Goal: Task Accomplishment & Management: Use online tool/utility

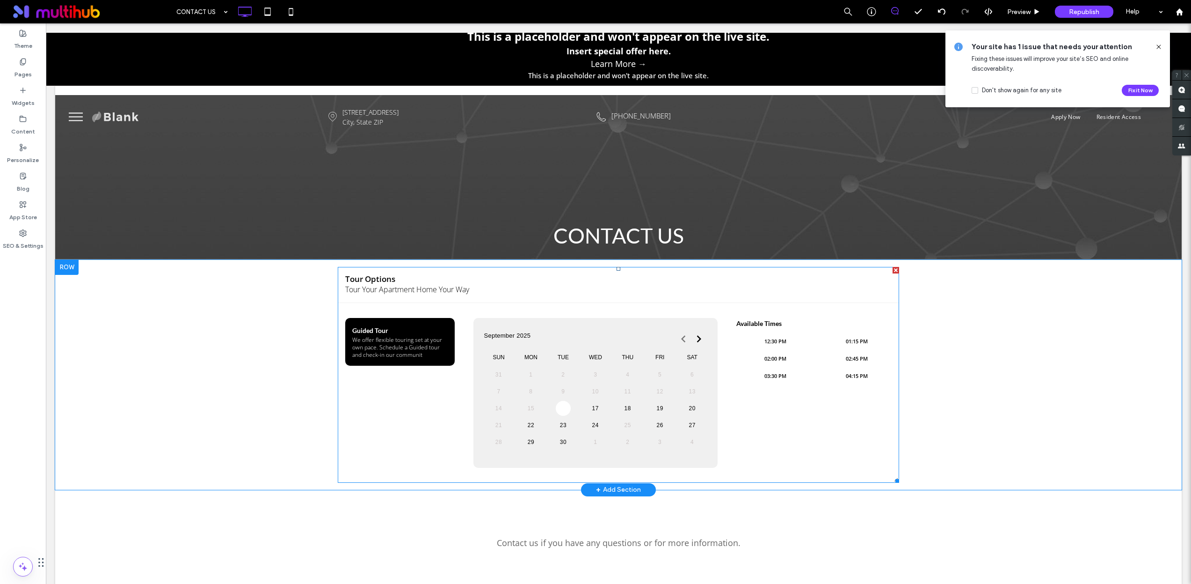
click at [594, 280] on span at bounding box center [619, 375] width 562 height 216
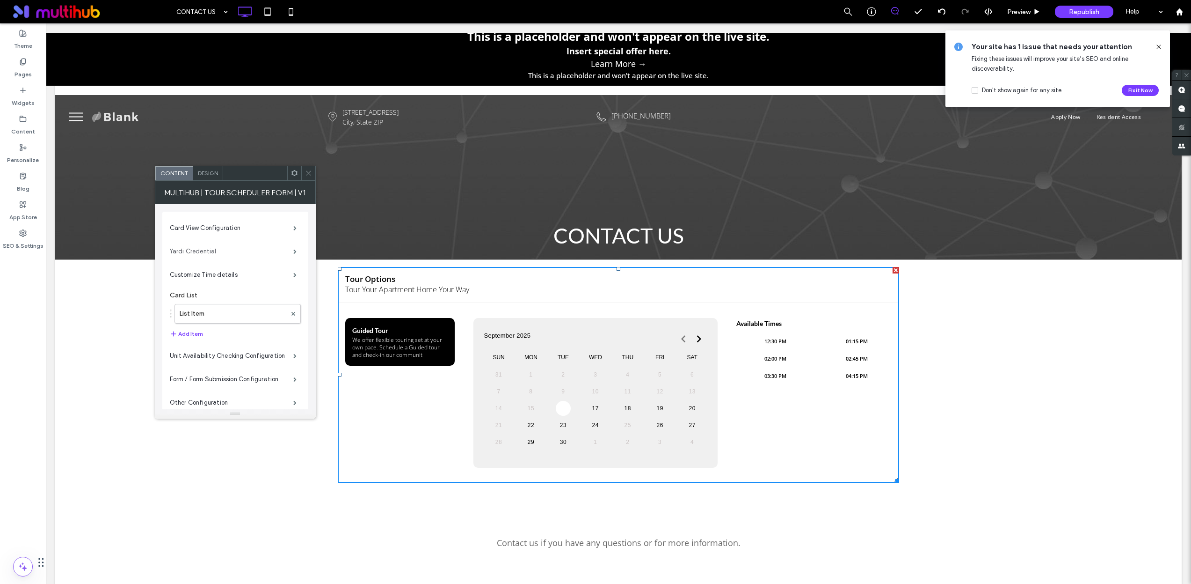
click at [264, 255] on label "Yardi Credential" at bounding box center [232, 251] width 124 height 19
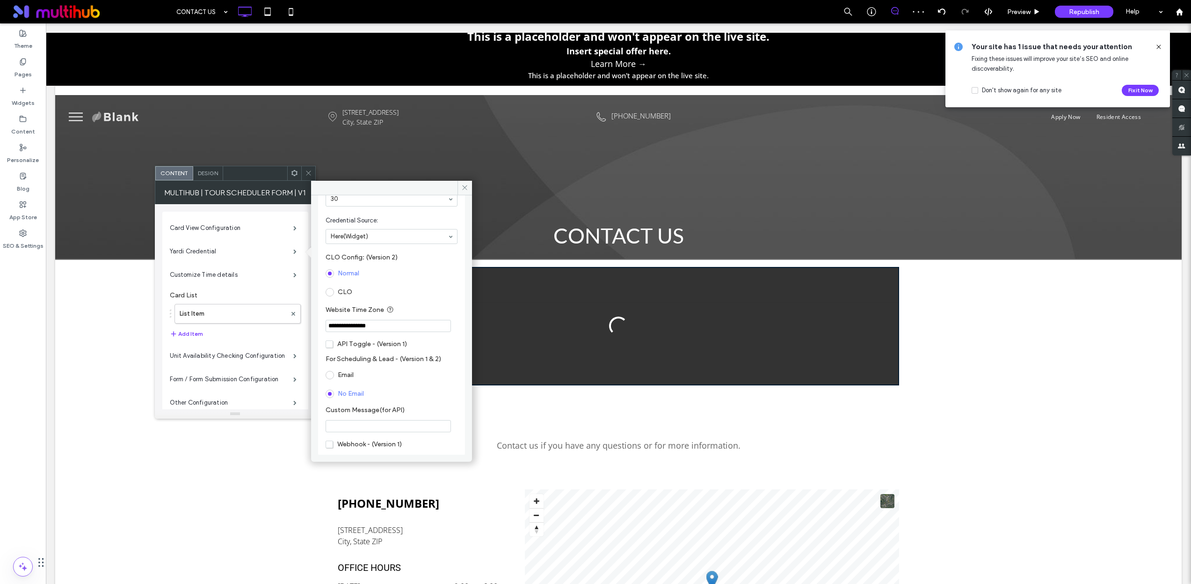
scroll to position [97, 0]
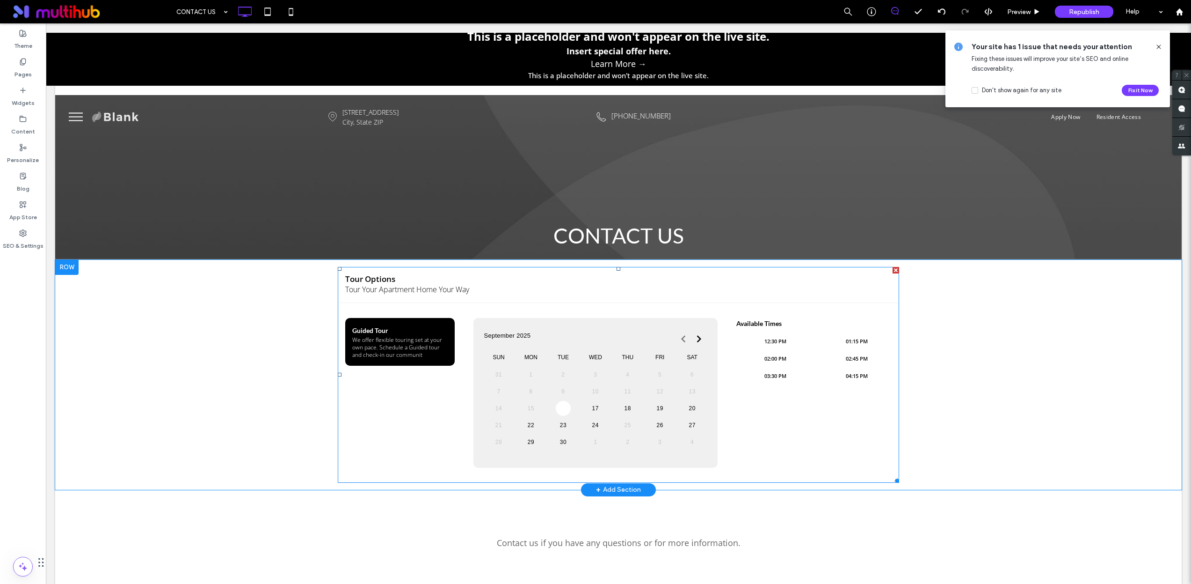
click at [537, 300] on span at bounding box center [619, 375] width 562 height 216
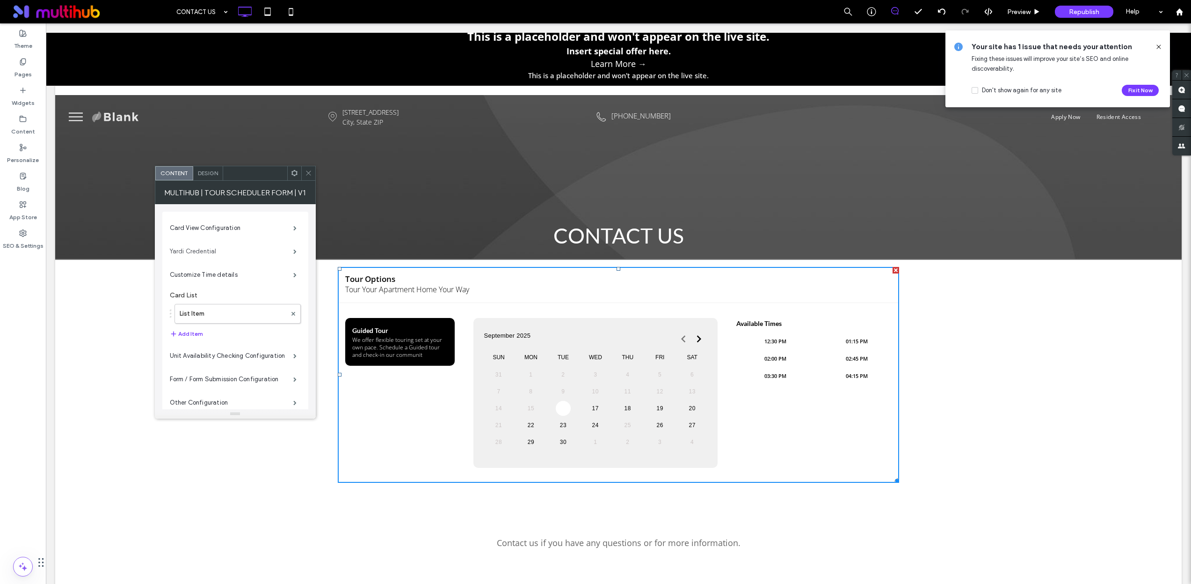
click at [256, 255] on label "Yardi Credential" at bounding box center [232, 251] width 124 height 19
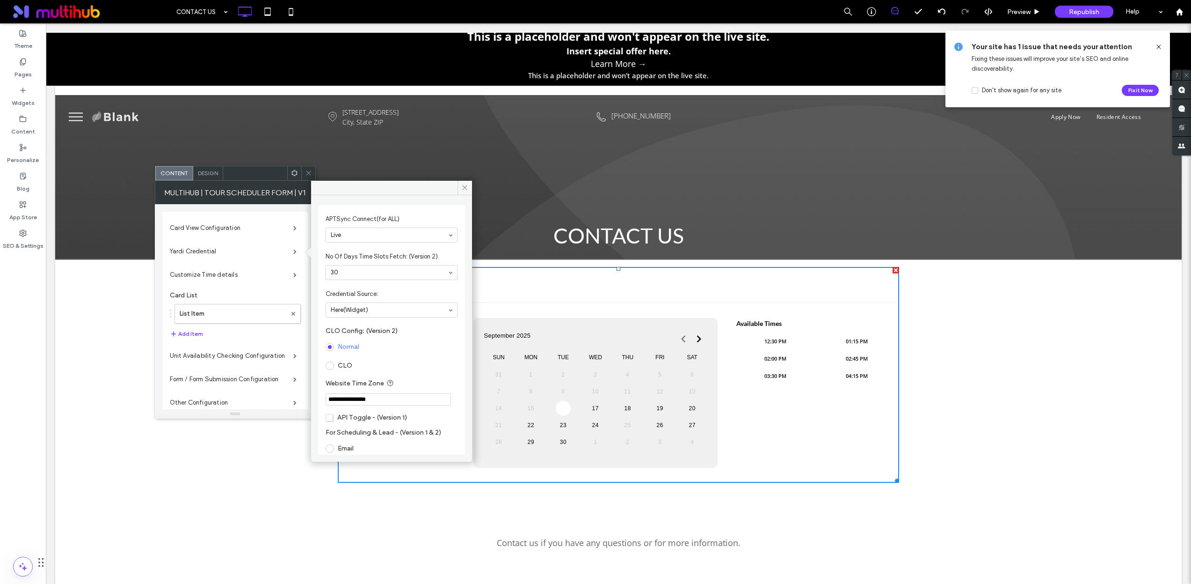
scroll to position [72, 0]
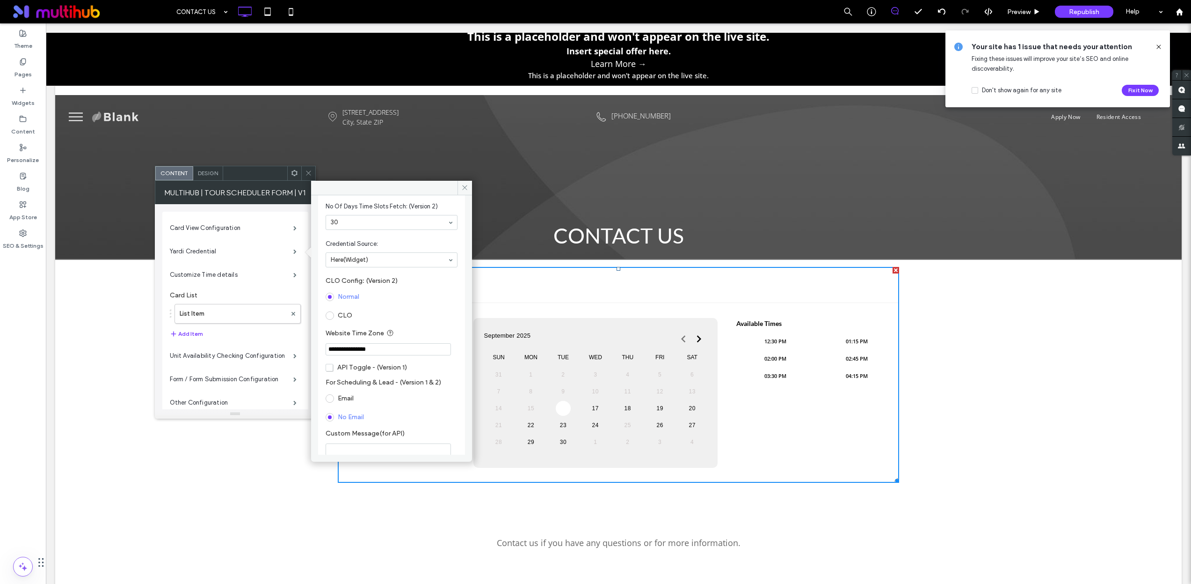
click at [330, 314] on span at bounding box center [330, 315] width 8 height 8
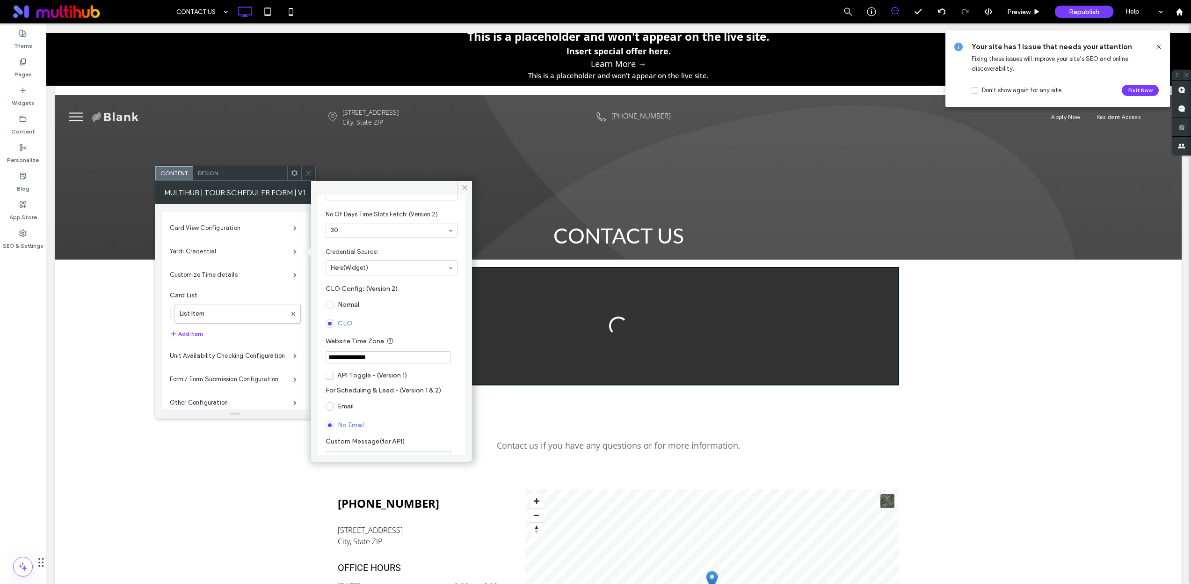
scroll to position [66, 0]
click at [332, 303] on span at bounding box center [330, 302] width 8 height 8
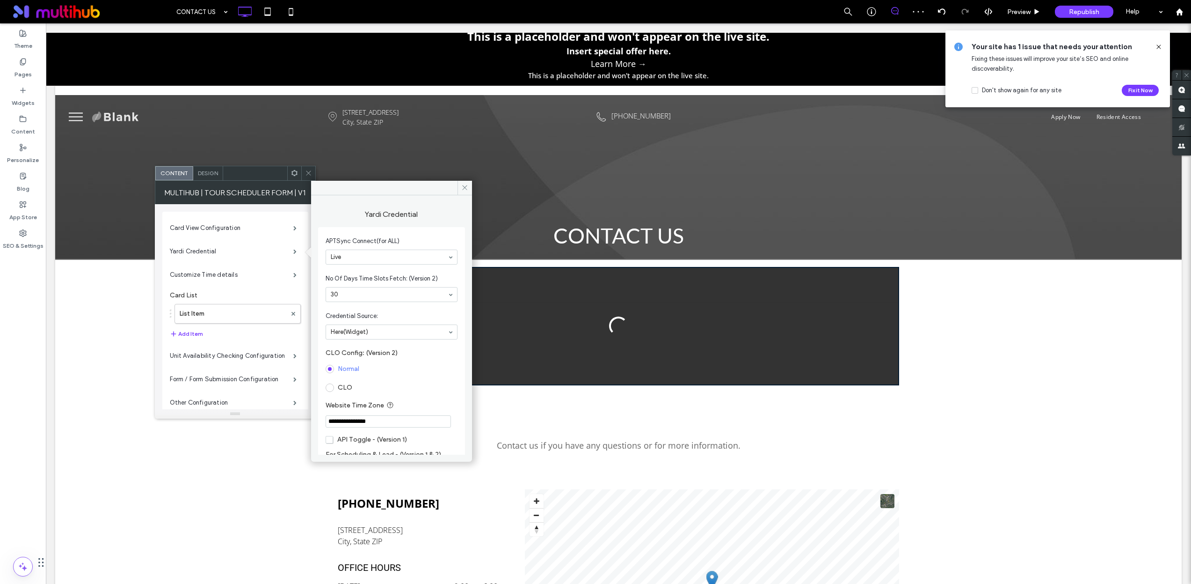
click at [415, 314] on span "Credential Source:" at bounding box center [390, 315] width 128 height 9
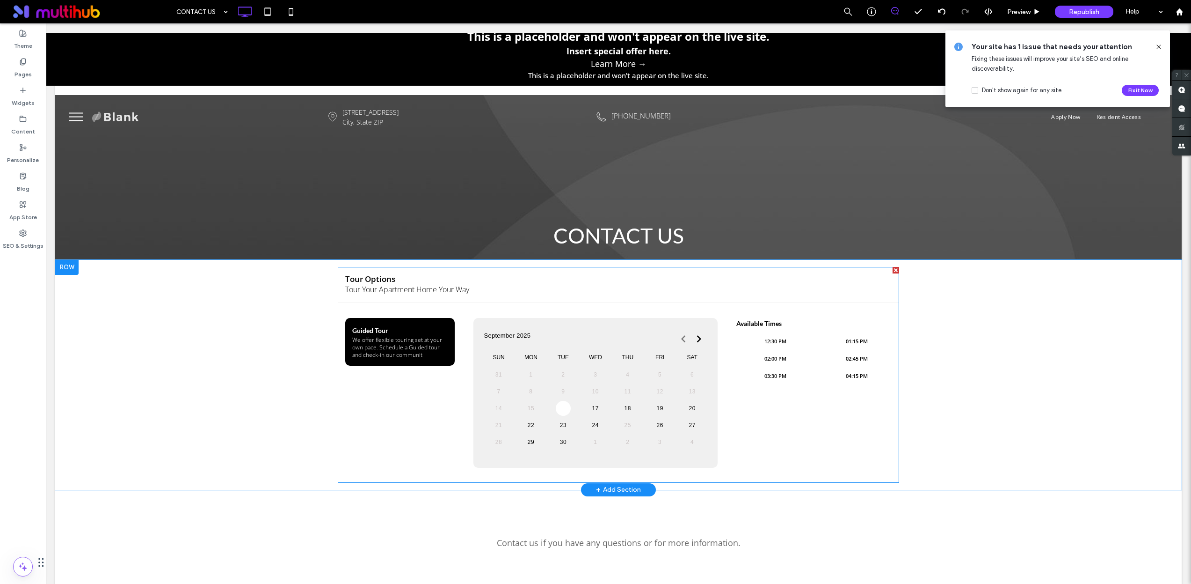
click at [546, 279] on span at bounding box center [619, 375] width 562 height 216
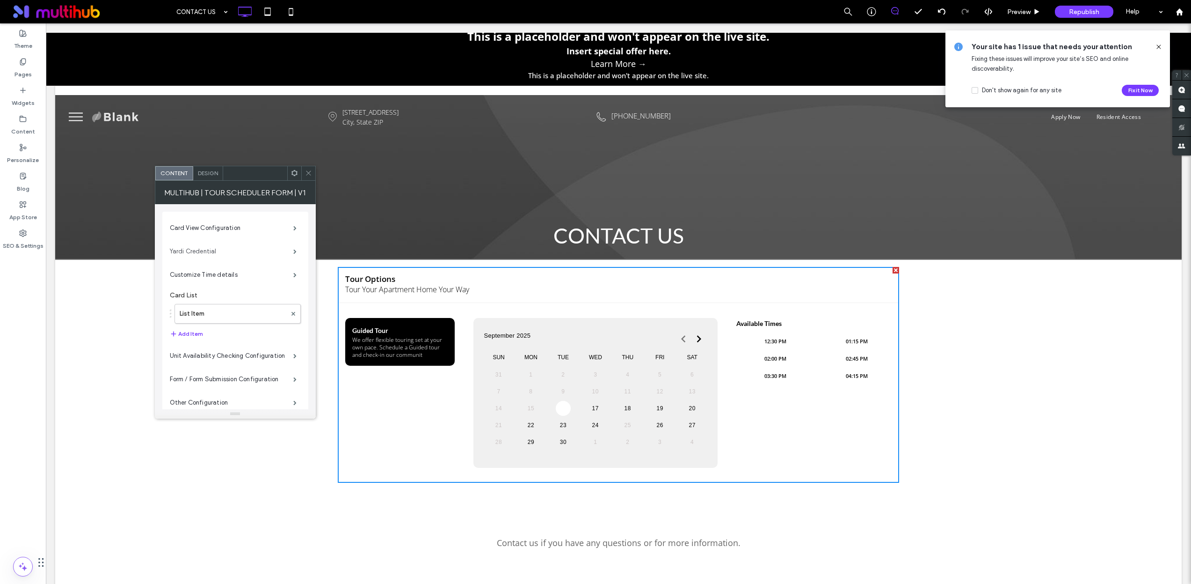
click at [267, 252] on label "Yardi Credential" at bounding box center [232, 251] width 124 height 19
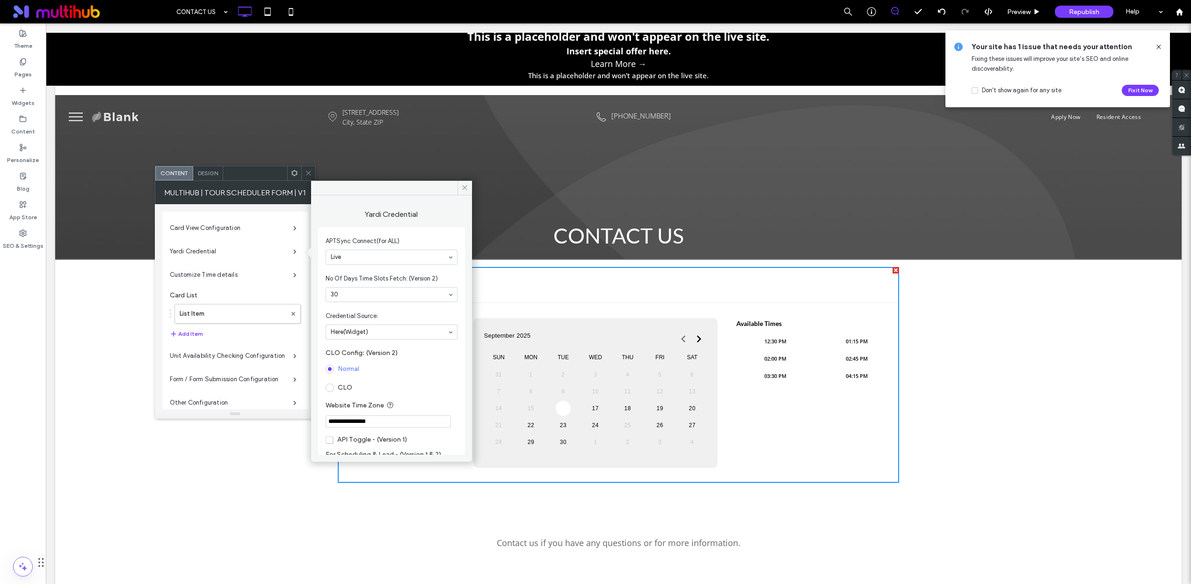
click at [329, 389] on span at bounding box center [330, 387] width 8 height 8
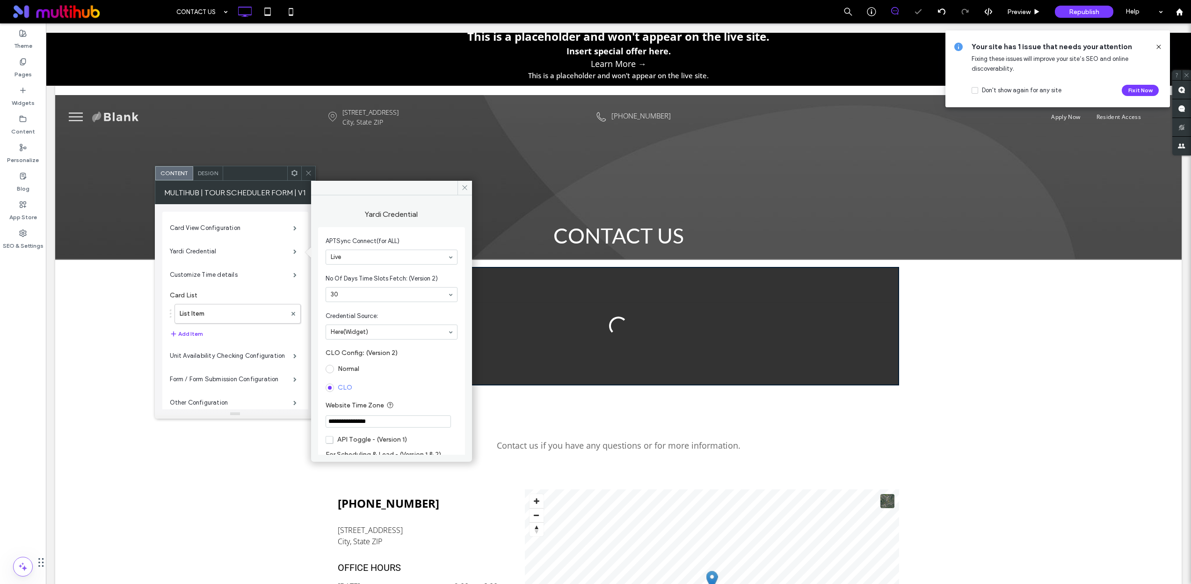
click at [257, 452] on div "Contact us if you have any questions or for more information. Click To Paste Row" at bounding box center [618, 440] width 1127 height 97
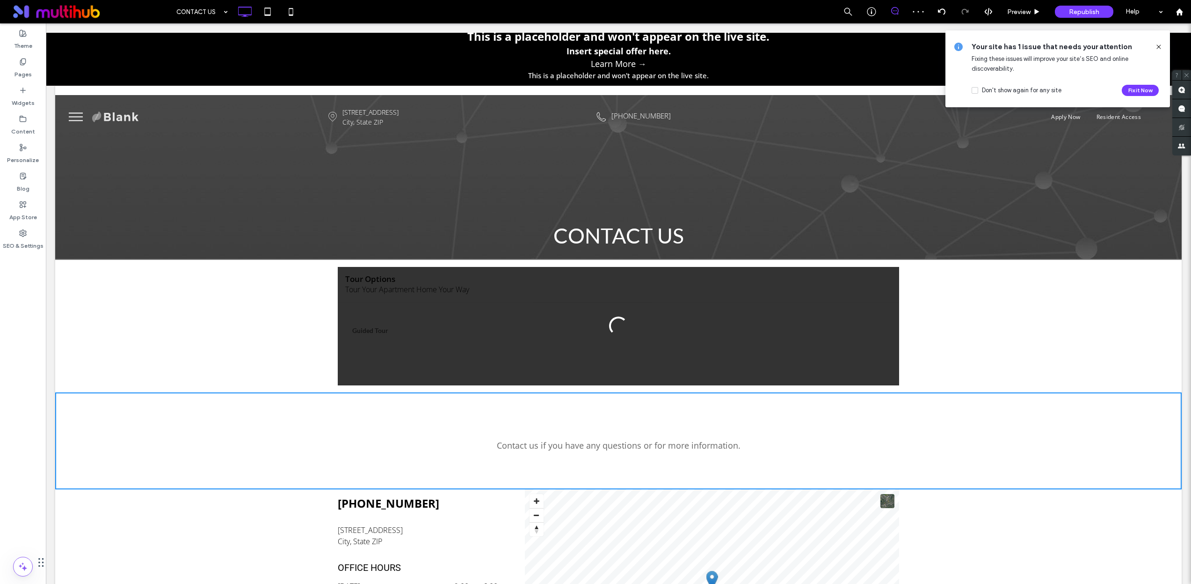
click at [488, 323] on div at bounding box center [619, 326] width 562 height 118
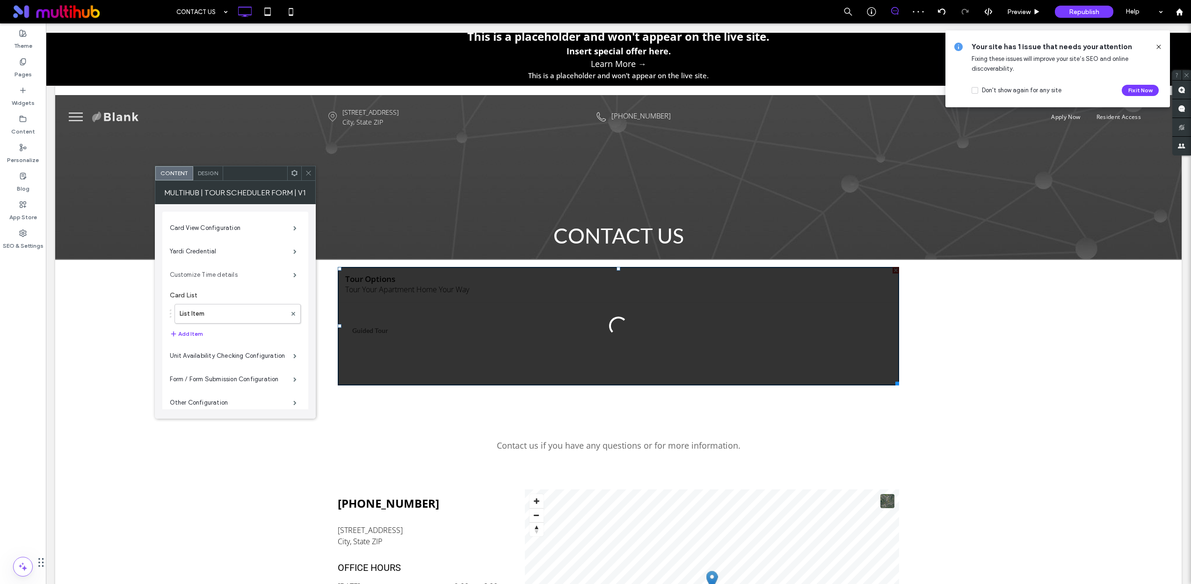
click at [256, 274] on label "Customize Time details" at bounding box center [232, 274] width 124 height 19
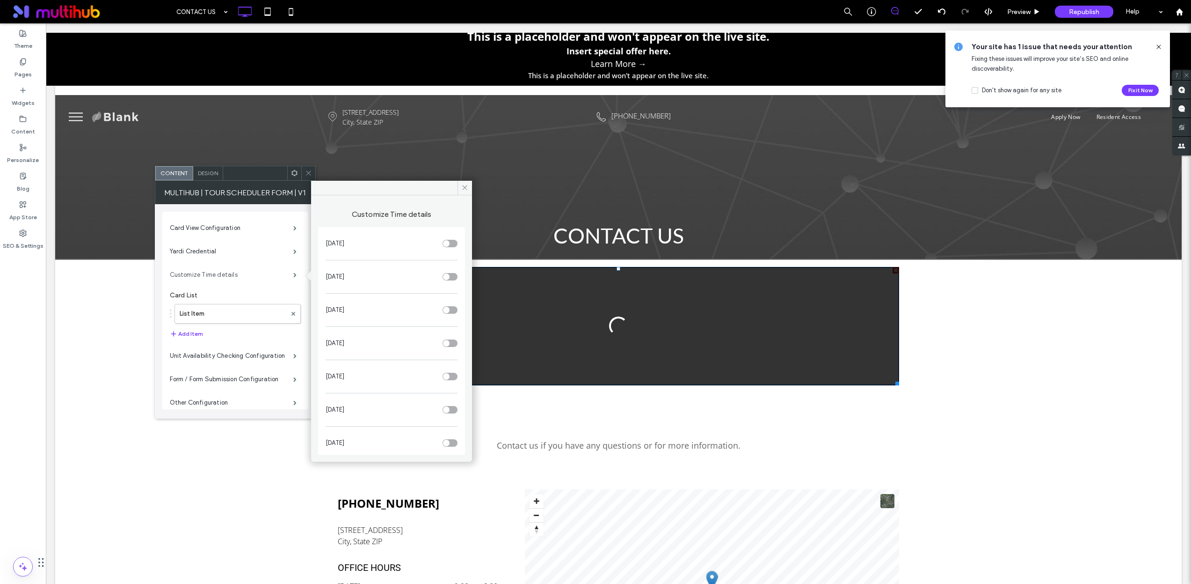
click at [252, 271] on label "Customize Time details" at bounding box center [232, 274] width 124 height 19
click at [223, 254] on label "Yardi Credential" at bounding box center [232, 251] width 124 height 19
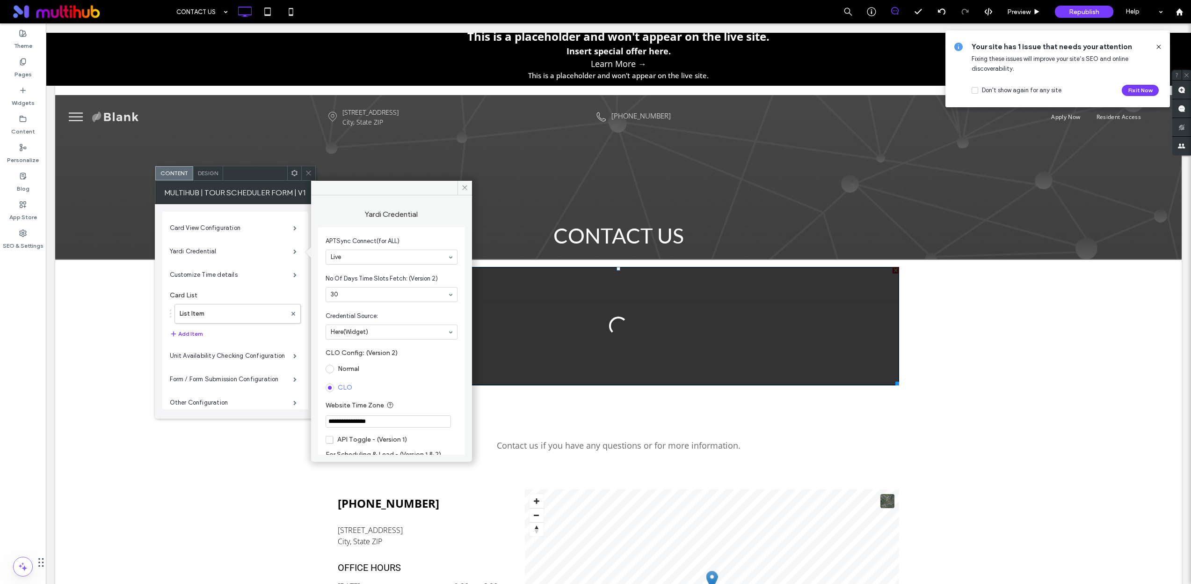
click at [328, 368] on span at bounding box center [330, 369] width 8 height 8
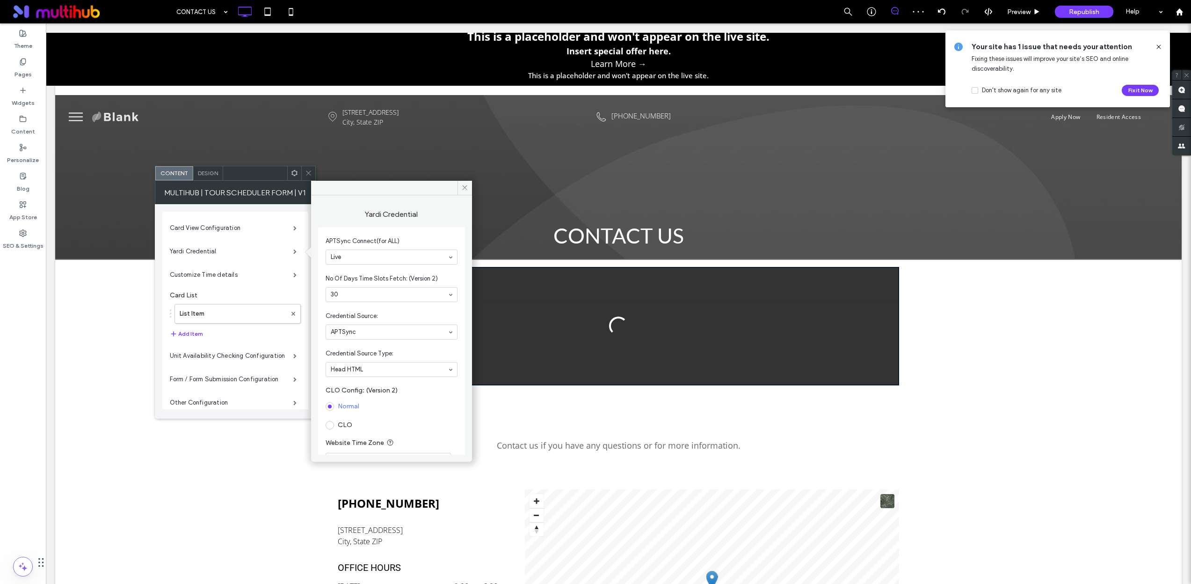
click at [320, 318] on div "**********" at bounding box center [391, 407] width 147 height 361
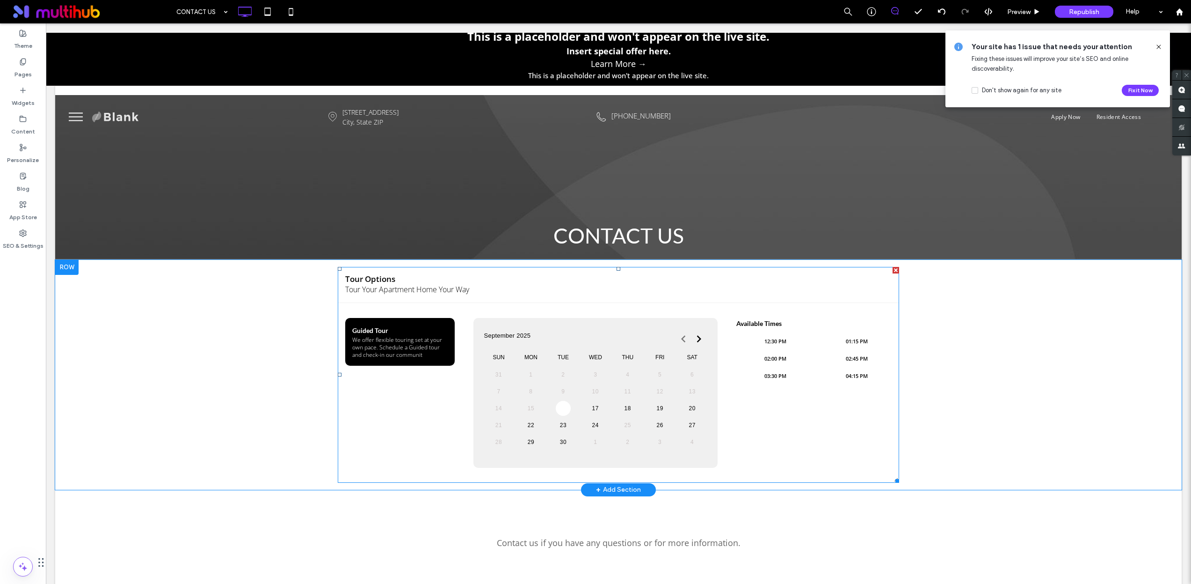
click at [536, 291] on span at bounding box center [619, 375] width 562 height 216
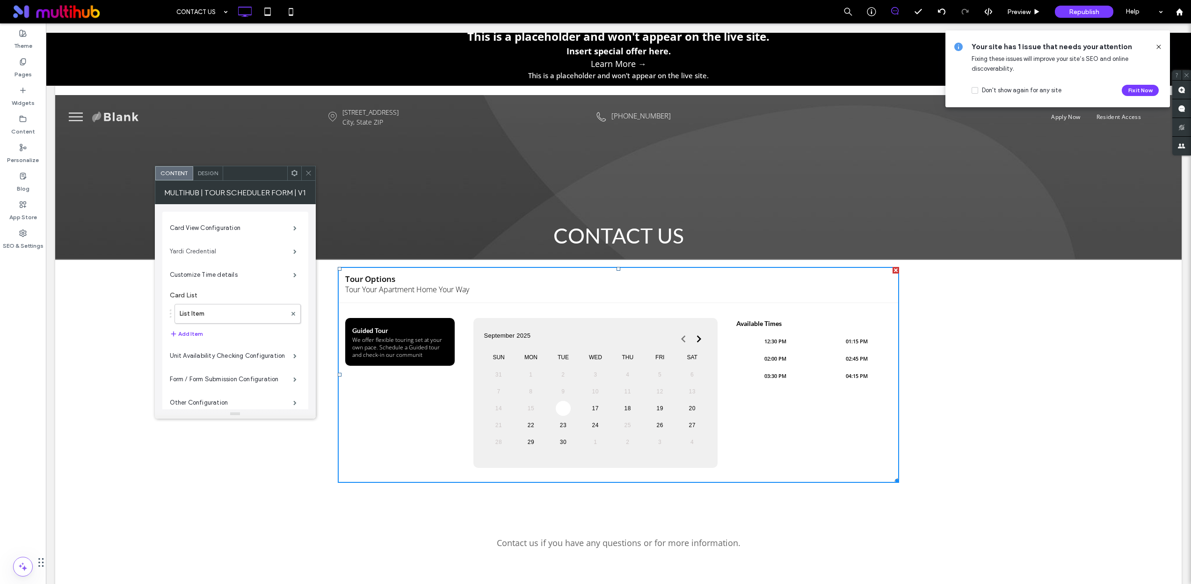
click at [278, 254] on label "Yardi Credential" at bounding box center [232, 251] width 124 height 19
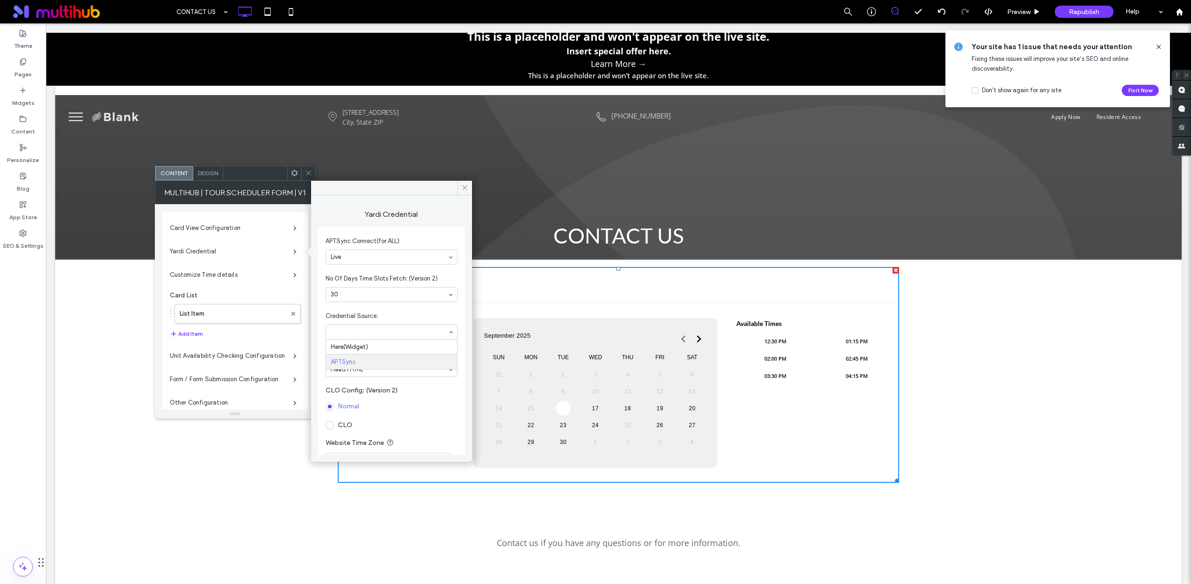
click at [399, 311] on span "Credential Source:" at bounding box center [390, 315] width 128 height 9
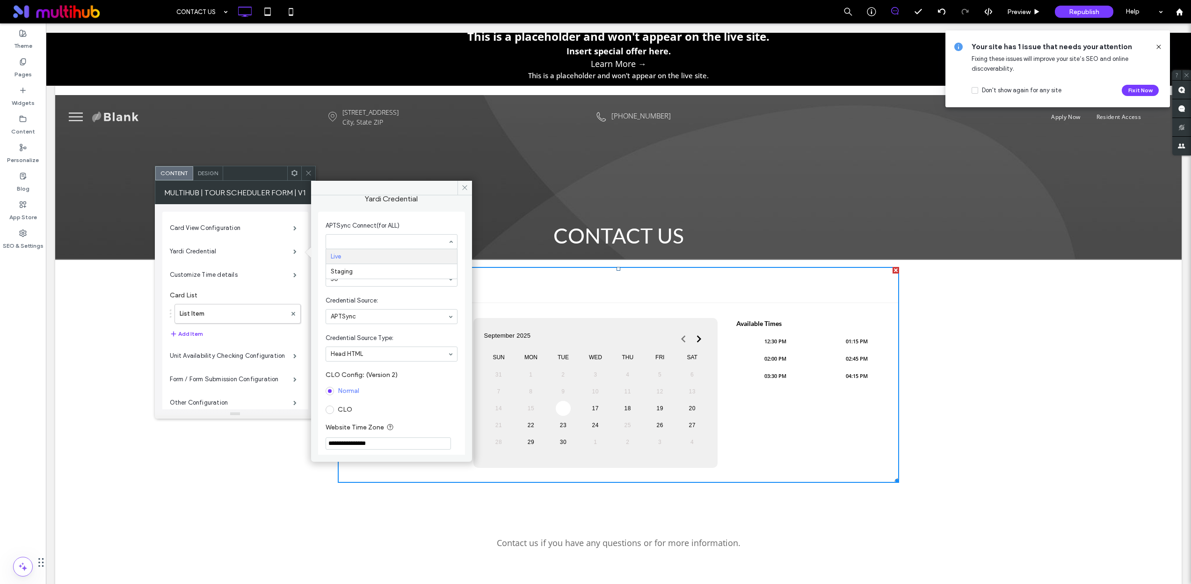
scroll to position [17, 0]
click at [428, 215] on section "APTSync Connect(for ALL) Live Staging" at bounding box center [392, 232] width 132 height 37
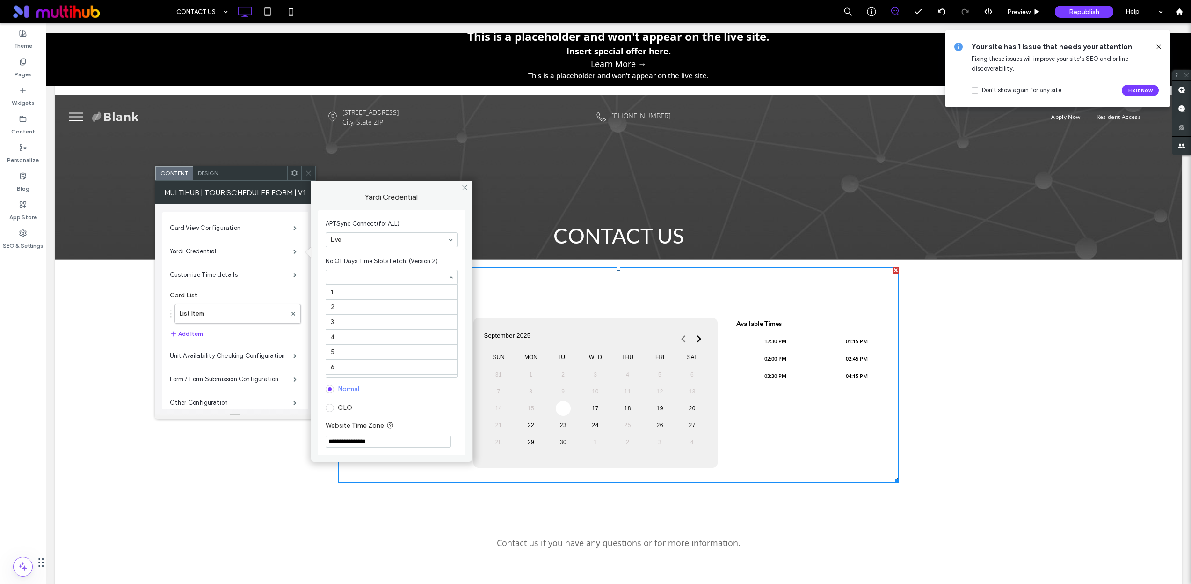
scroll to position [356, 0]
click at [407, 258] on span "No Of Days Time Slots Fetch: (Version 2)" at bounding box center [390, 260] width 128 height 9
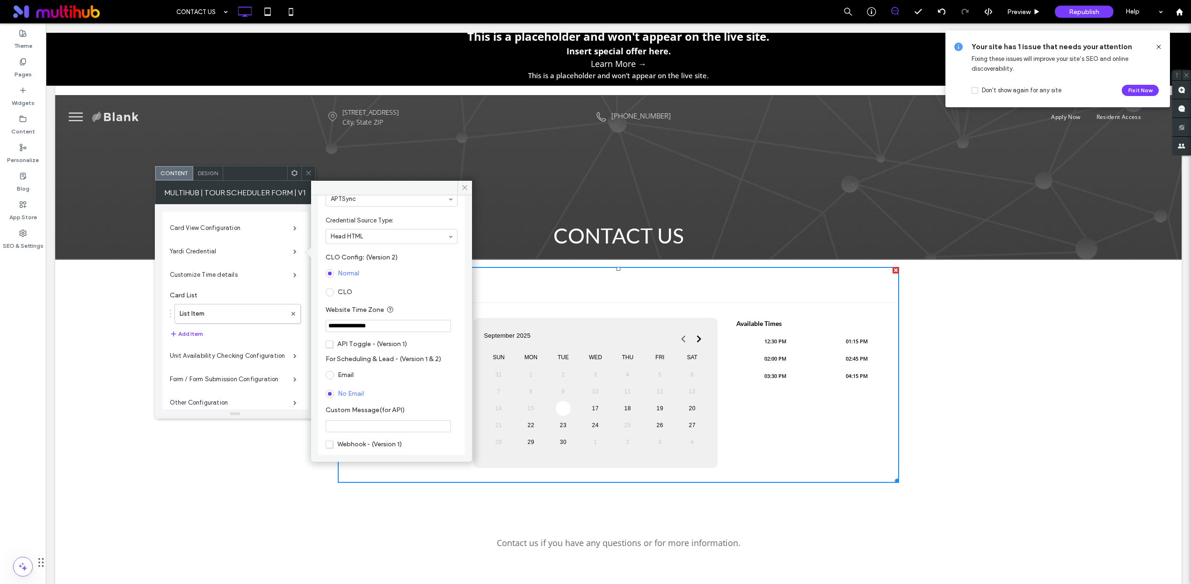
scroll to position [134, 0]
click at [326, 339] on span "API Toggle - (Version 1)" at bounding box center [366, 343] width 81 height 8
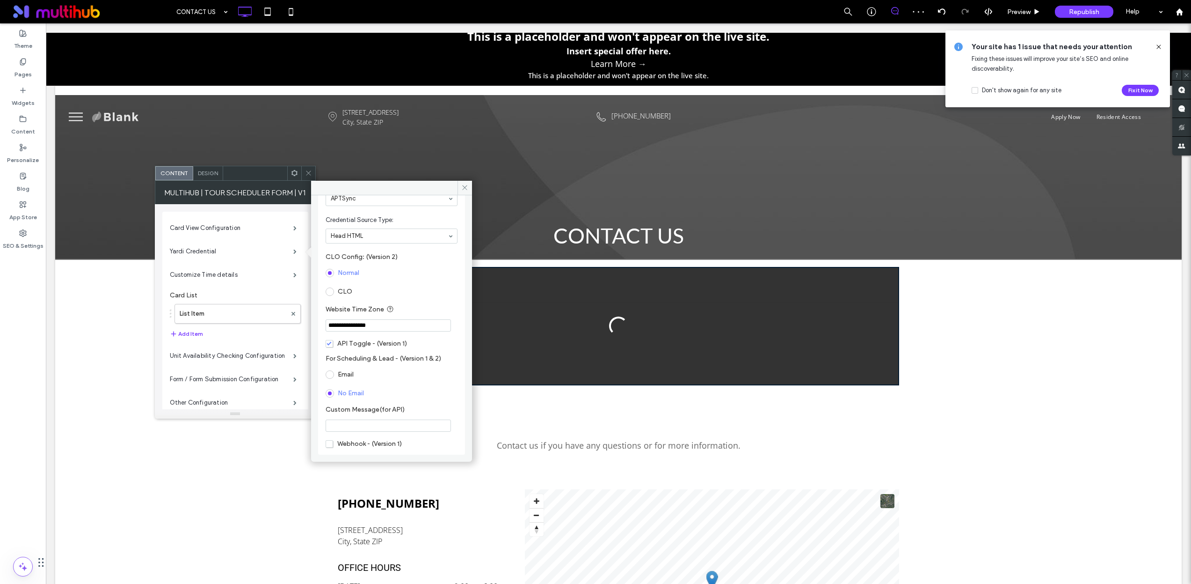
click at [330, 342] on span "API Toggle - (Version 1)" at bounding box center [366, 343] width 81 height 8
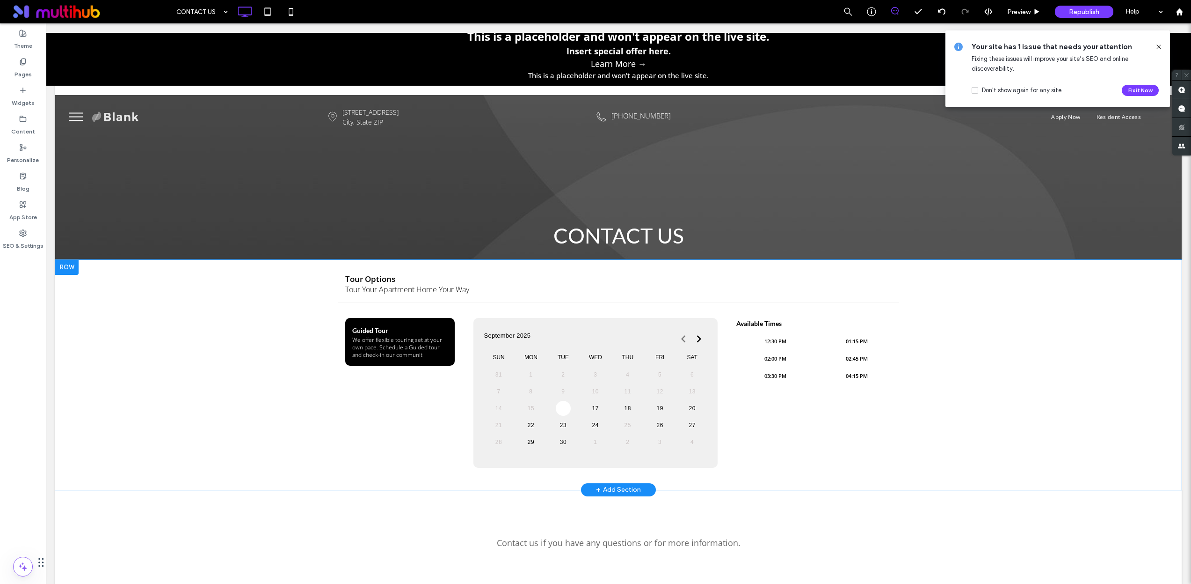
click at [279, 379] on div "**********" at bounding box center [618, 375] width 1127 height 230
